Goal: Information Seeking & Learning: Learn about a topic

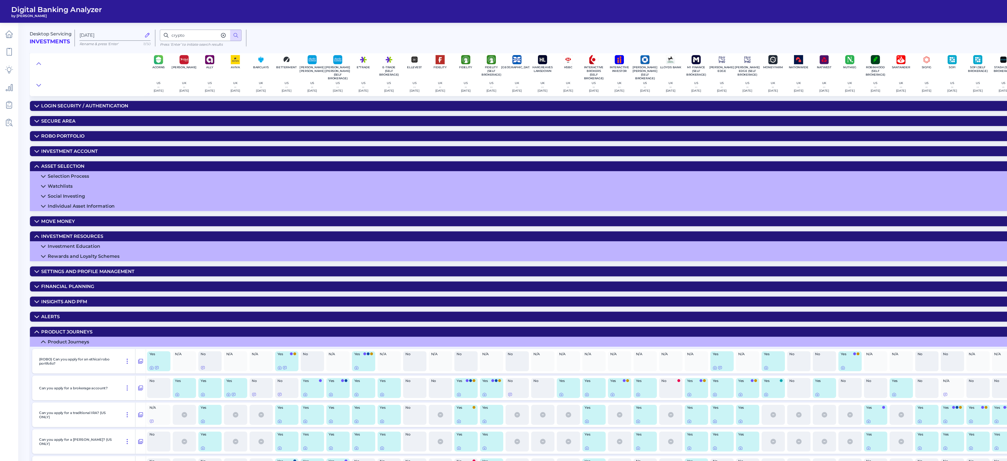
scroll to position [61, 218]
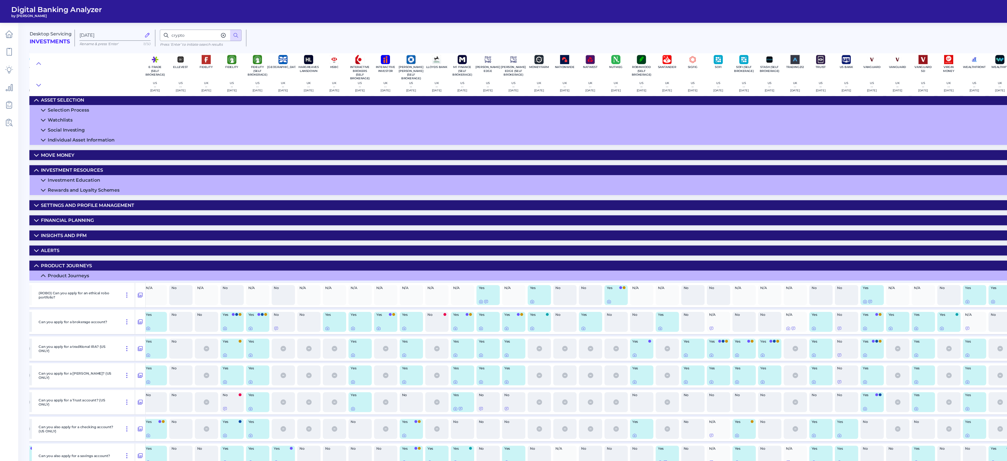
drag, startPoint x: 0, startPoint y: 0, endPoint x: 642, endPoint y: 27, distance: 642.8
click at [448, 30] on div "See Best Practices Filters Clear all filters Experience Reset Mobile Servicing …" at bounding box center [611, 34] width 768 height 15
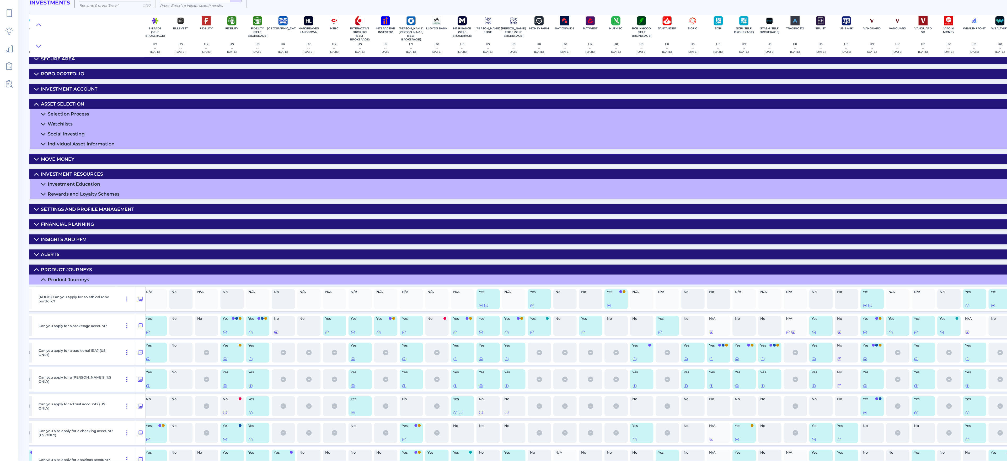
scroll to position [0, 218]
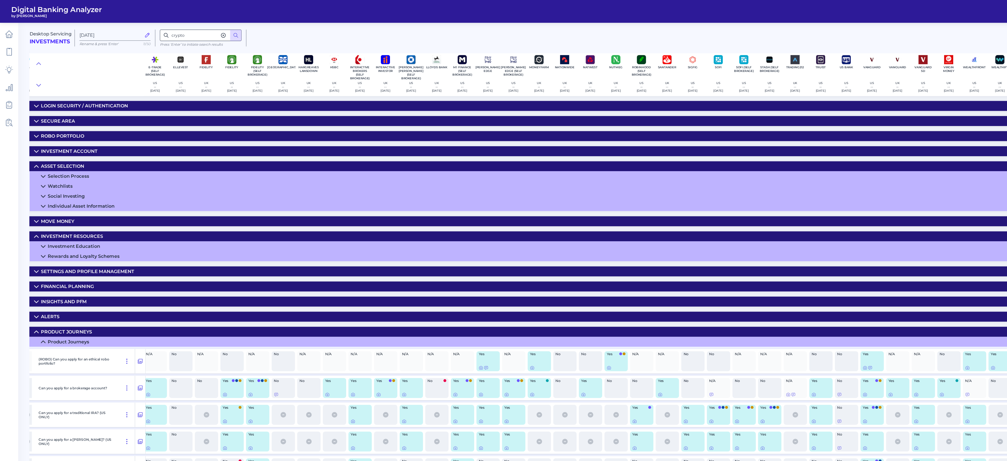
click at [208, 34] on icon at bounding box center [205, 32] width 5 height 5
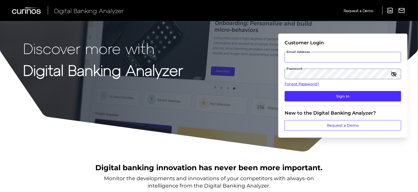
type input "[EMAIL_ADDRESS][PERSON_NAME][DOMAIN_NAME]"
drag, startPoint x: 995, startPoint y: 4, endPoint x: 250, endPoint y: 55, distance: 746.9
click at [250, 55] on div "Discover more with Digital Banking Analyzer Customer Login Email Address [EMAIL…" at bounding box center [209, 76] width 418 height 152
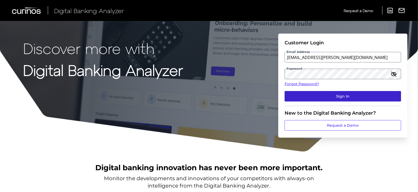
click at [334, 94] on button "Sign In" at bounding box center [342, 96] width 116 height 10
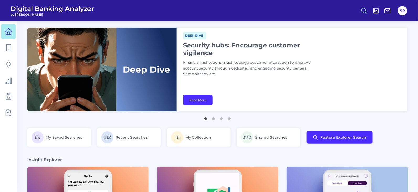
click at [364, 10] on icon at bounding box center [363, 10] width 7 height 7
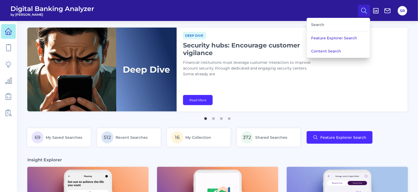
drag, startPoint x: 342, startPoint y: 49, endPoint x: 354, endPoint y: 49, distance: 11.5
click at [342, 49] on button "Content Search" at bounding box center [338, 51] width 63 height 13
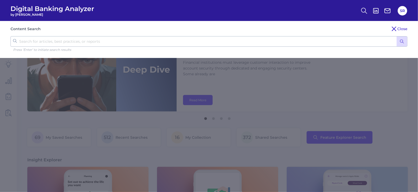
click at [333, 36] on input "text" at bounding box center [208, 41] width 397 height 10
type input "UPI"
click at [396, 36] on button "submit" at bounding box center [401, 41] width 10 height 10
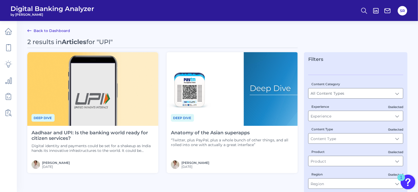
click at [68, 130] on h4 "Aadhaar and UPI: Is the banking world ready for citizen services?" at bounding box center [92, 135] width 123 height 11
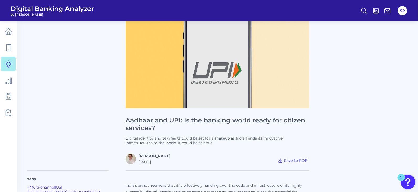
scroll to position [65, 0]
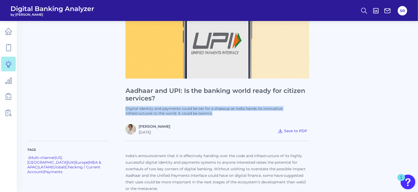
drag, startPoint x: 256, startPoint y: 113, endPoint x: 257, endPoint y: 100, distance: 12.9
click at [257, 100] on div "Aadhaar and UPI: Is the banking world ready for citizen services? Digital ident…" at bounding box center [217, 54] width 184 height 159
click at [263, 113] on p "Digital identity and payments could be set for a shakeup as India hands its inn…" at bounding box center [217, 110] width 184 height 9
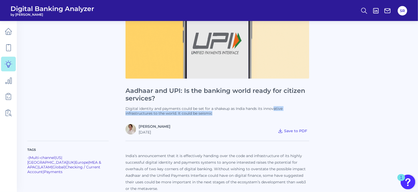
drag, startPoint x: 274, startPoint y: 113, endPoint x: 274, endPoint y: 102, distance: 11.0
click at [274, 102] on div "Aadhaar and UPI: Is the banking world ready for citizen services? Digital ident…" at bounding box center [217, 54] width 184 height 159
click at [275, 113] on p "Digital identity and payments could be set for a shakeup as India hands its inn…" at bounding box center [217, 110] width 184 height 9
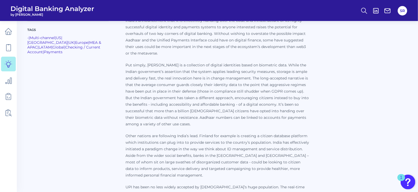
scroll to position [229, 0]
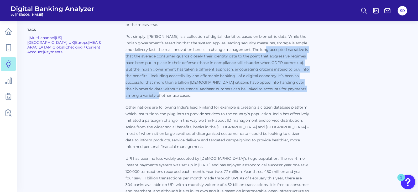
drag, startPoint x: 202, startPoint y: 94, endPoint x: 270, endPoint y: 52, distance: 80.1
click at [270, 52] on p "Put simply, [PERSON_NAME] is a collection of digital identities based on biomet…" at bounding box center [217, 66] width 184 height 66
click at [262, 97] on p "Put simply, [PERSON_NAME] is a collection of digital identities based on biomet…" at bounding box center [217, 66] width 184 height 66
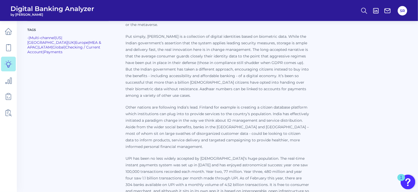
click at [264, 92] on p "Put simply, [PERSON_NAME] is a collection of digital identities based on biomet…" at bounding box center [217, 66] width 184 height 66
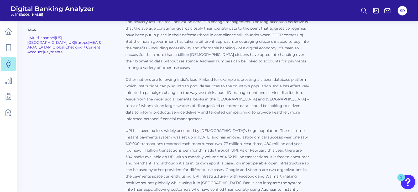
scroll to position [295, 0]
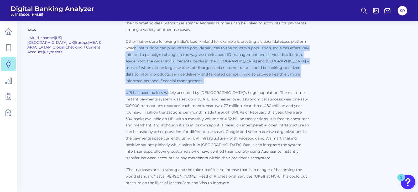
drag, startPoint x: 169, startPoint y: 86, endPoint x: 135, endPoint y: 48, distance: 51.1
click at [135, 48] on p "India’s announcement that it is effectively handing over the code and infrastru…" at bounding box center [217, 102] width 184 height 358
click at [177, 70] on p "Other nations are following India’s lead. Finland for example is creating a cit…" at bounding box center [217, 61] width 184 height 46
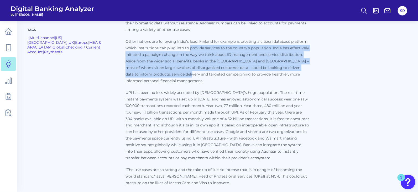
drag, startPoint x: 184, startPoint y: 76, endPoint x: 190, endPoint y: 48, distance: 28.3
click at [190, 46] on p "Other nations are following India’s lead. Finland for example is creating a cit…" at bounding box center [217, 61] width 184 height 46
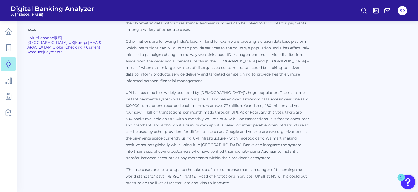
click at [196, 74] on p "Other nations are following India’s lead. Finland for example is creating a cit…" at bounding box center [217, 61] width 184 height 46
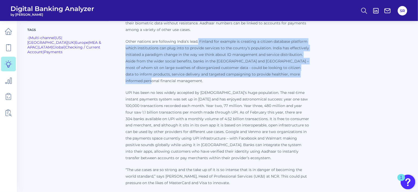
drag, startPoint x: 195, startPoint y: 82, endPoint x: 198, endPoint y: 41, distance: 40.5
click at [198, 41] on p "Other nations are following India’s lead. Finland for example is creating a cit…" at bounding box center [217, 61] width 184 height 46
click at [232, 56] on p "Other nations are following India’s lead. Finland for example is creating a cit…" at bounding box center [217, 61] width 184 height 46
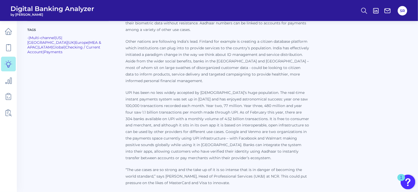
click at [257, 50] on p "Other nations are following India’s lead. Finland for example is creating a cit…" at bounding box center [217, 61] width 184 height 46
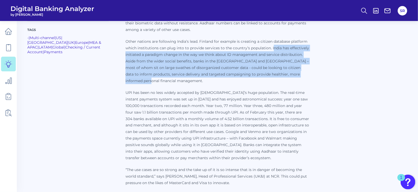
drag, startPoint x: 254, startPoint y: 82, endPoint x: 271, endPoint y: 51, distance: 35.0
click at [271, 51] on p "Other nations are following India’s lead. Finland for example is creating a cit…" at bounding box center [217, 61] width 184 height 46
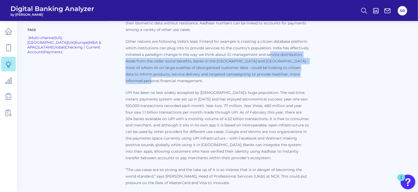
click at [244, 79] on p "Other nations are following India’s lead. Finland for example is creating a cit…" at bounding box center [217, 61] width 184 height 46
drag, startPoint x: 228, startPoint y: 79, endPoint x: 236, endPoint y: 54, distance: 26.5
click at [236, 54] on p "Other nations are following India’s lead. Finland for example is creating a cit…" at bounding box center [217, 61] width 184 height 46
click at [261, 79] on p "Other nations are following India’s lead. Finland for example is creating a cit…" at bounding box center [217, 61] width 184 height 46
drag, startPoint x: 197, startPoint y: 80, endPoint x: 265, endPoint y: 78, distance: 68.2
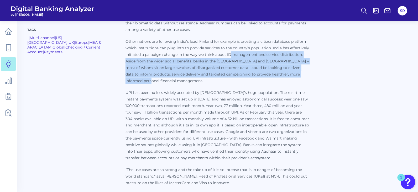
click at [232, 56] on p "Other nations are following India’s lead. Finland for example is creating a cit…" at bounding box center [217, 61] width 184 height 46
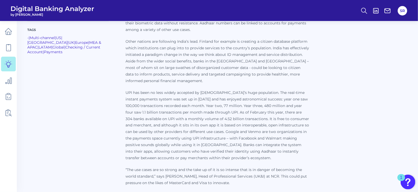
click at [299, 84] on p "India’s announcement that it is effectively handing over the code and infrastru…" at bounding box center [217, 102] width 184 height 358
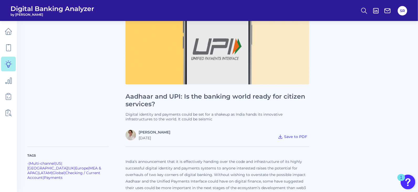
scroll to position [98, 0]
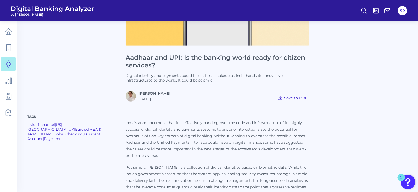
click at [285, 97] on span "Save to PDF" at bounding box center [295, 98] width 23 height 5
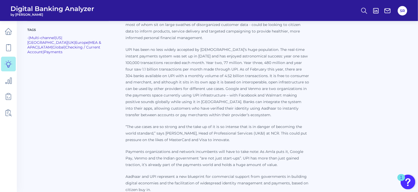
scroll to position [328, 0]
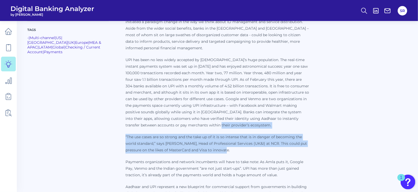
drag, startPoint x: 265, startPoint y: 152, endPoint x: 279, endPoint y: 159, distance: 15.1
click at [274, 131] on p "India’s announcement that it is effectively handing over the code and infrastru…" at bounding box center [217, 69] width 184 height 358
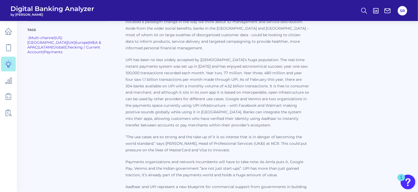
click at [279, 159] on p "Payments organizations and network incumbents will have to take note: As Amla p…" at bounding box center [217, 169] width 184 height 20
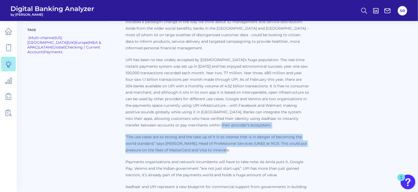
drag, startPoint x: 278, startPoint y: 152, endPoint x: 291, endPoint y: 162, distance: 16.8
click at [283, 125] on p "India’s announcement that it is effectively handing over the code and infrastru…" at bounding box center [217, 69] width 184 height 358
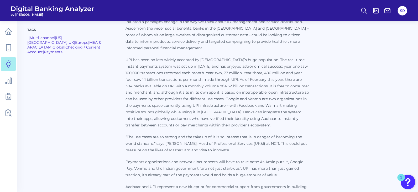
click at [291, 162] on p "Payments organizations and network incumbents will have to take note: As Amla p…" at bounding box center [217, 169] width 184 height 20
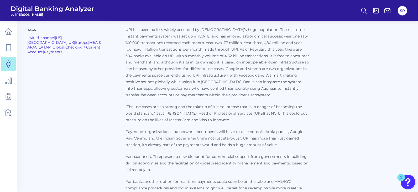
scroll to position [394, 0]
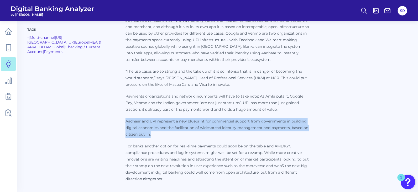
drag, startPoint x: 290, startPoint y: 112, endPoint x: 253, endPoint y: 134, distance: 43.0
click at [253, 134] on p "India’s announcement that it is effectively handing over the code and infrastru…" at bounding box center [217, 3] width 184 height 358
click at [253, 134] on p "Aadhaar and UPI represent a new blueprint for commercial support from governmen…" at bounding box center [217, 128] width 184 height 20
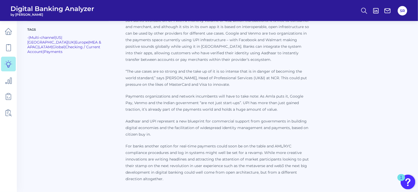
scroll to position [426, 0]
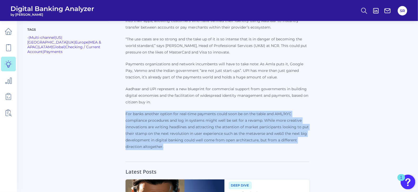
drag, startPoint x: 285, startPoint y: 151, endPoint x: 315, endPoint y: 129, distance: 36.9
drag, startPoint x: 130, startPoint y: 110, endPoint x: 198, endPoint y: 146, distance: 77.5
click at [198, 146] on p "For banks another option for real-time payments could soon be on the table and …" at bounding box center [217, 130] width 184 height 39
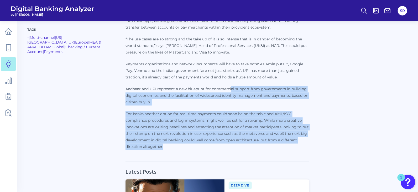
drag, startPoint x: 214, startPoint y: 149, endPoint x: 236, endPoint y: 134, distance: 26.8
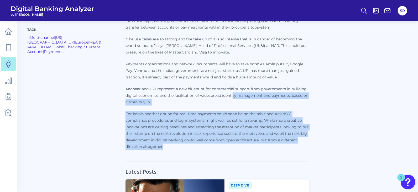
click at [236, 136] on p "For banks another option for real-time payments could soon be on the table and …" at bounding box center [217, 130] width 184 height 39
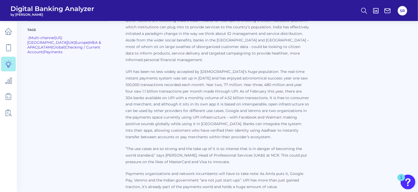
scroll to position [295, 0]
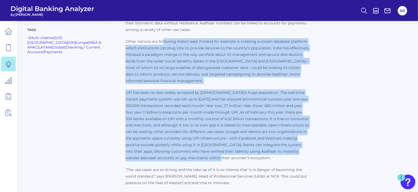
drag, startPoint x: 230, startPoint y: 157, endPoint x: 289, endPoint y: 44, distance: 128.5
click at [165, 38] on p "India’s announcement that it is effectively handing over the code and infrastru…" at bounding box center [217, 102] width 184 height 358
click at [291, 44] on p "Other nations are following India’s lead. Finland for example is creating a cit…" at bounding box center [217, 61] width 184 height 46
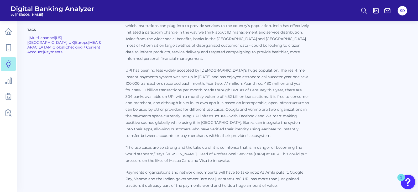
scroll to position [328, 0]
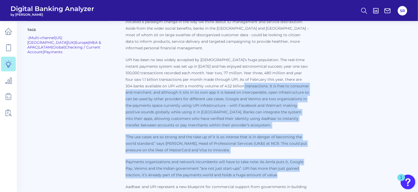
drag, startPoint x: 232, startPoint y: 84, endPoint x: 286, endPoint y: 176, distance: 106.7
click at [286, 176] on p "India’s announcement that it is effectively handing over the code and infrastru…" at bounding box center [217, 69] width 184 height 358
click at [277, 174] on p "Payments organizations and network incumbents will have to take note: As Amla p…" at bounding box center [217, 169] width 184 height 20
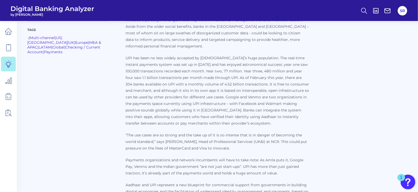
scroll to position [394, 0]
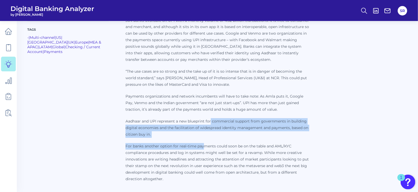
drag, startPoint x: 204, startPoint y: 137, endPoint x: 214, endPoint y: 125, distance: 15.7
click at [212, 120] on p "India’s announcement that it is effectively handing over the code and infrastru…" at bounding box center [217, 3] width 184 height 358
click at [221, 137] on p "Aadhaar and UPI represent a new blueprint for commercial support from governmen…" at bounding box center [217, 128] width 184 height 20
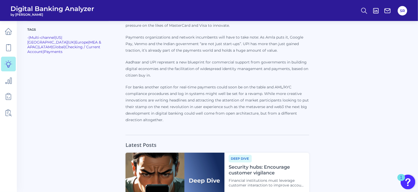
scroll to position [459, 0]
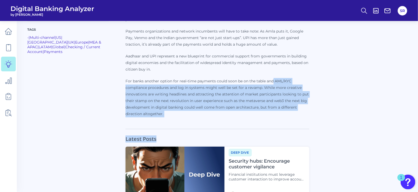
drag, startPoint x: 262, startPoint y: 121, endPoint x: 273, endPoint y: 82, distance: 41.4
drag, startPoint x: 269, startPoint y: 96, endPoint x: 261, endPoint y: 100, distance: 8.1
click at [269, 97] on p "For banks another option for real-time payments could soon be on the table and …" at bounding box center [217, 97] width 184 height 39
click at [254, 115] on p "For banks another option for real-time payments could soon be on the table and …" at bounding box center [217, 97] width 184 height 39
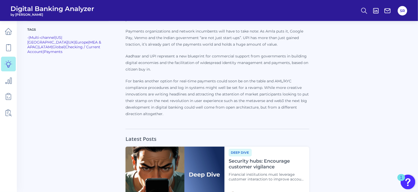
click at [258, 112] on p "For banks another option for real-time payments could soon be on the table and …" at bounding box center [217, 97] width 184 height 39
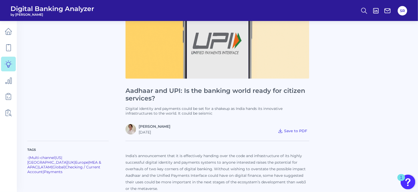
scroll to position [0, 0]
